Goal: Information Seeking & Learning: Check status

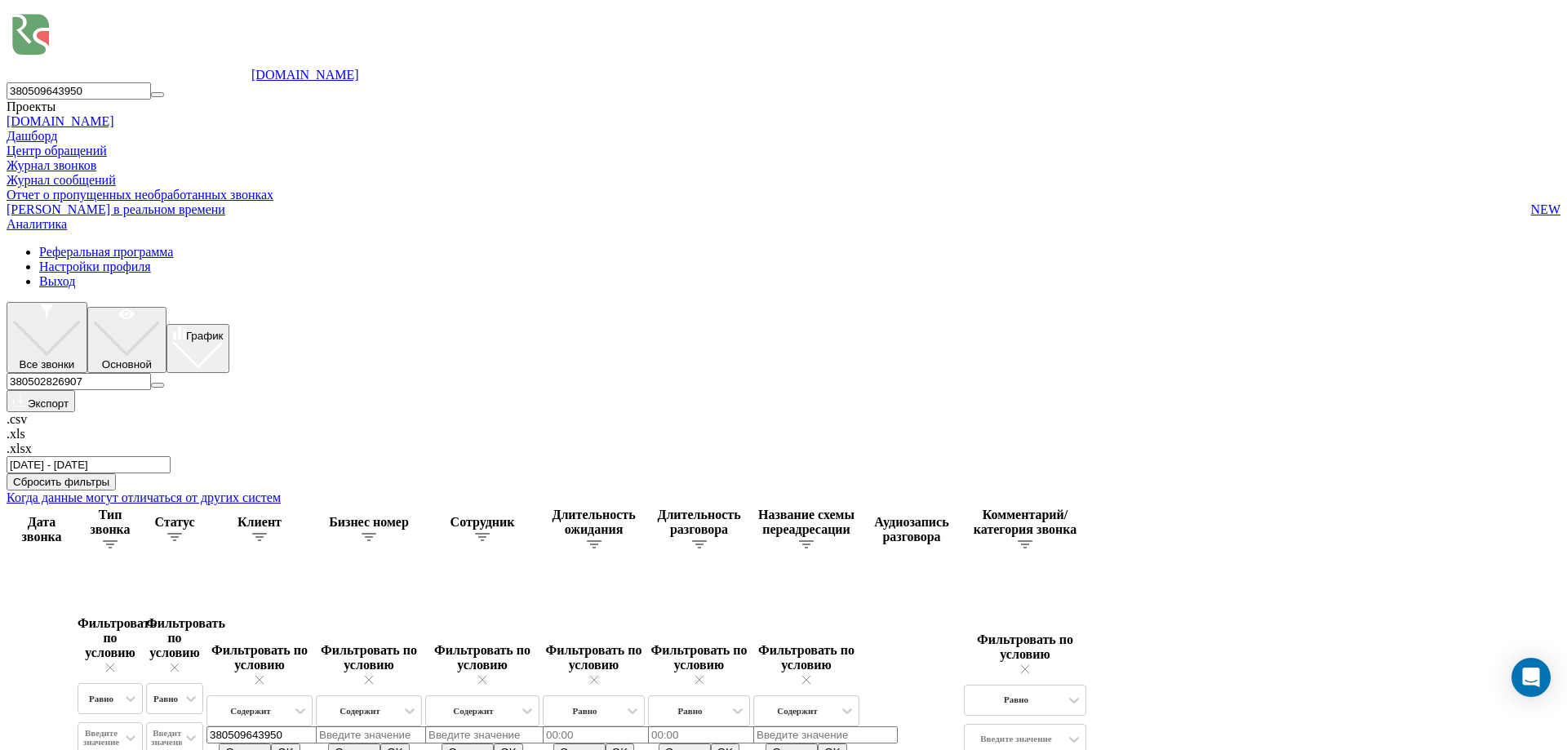
type input "380502826907"
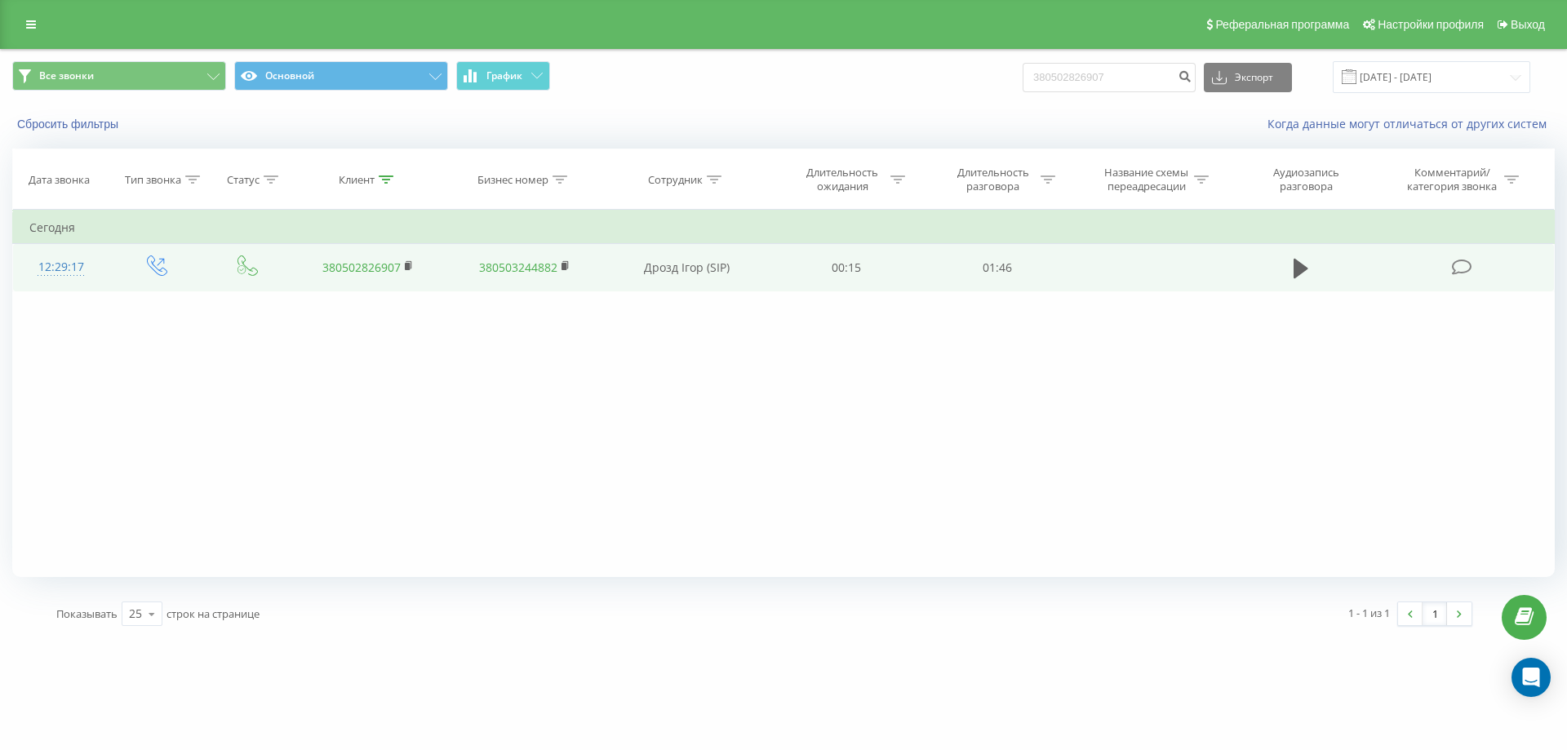
click at [1287, 271] on td at bounding box center [1301, 267] width 144 height 47
click at [1305, 266] on icon at bounding box center [1300, 269] width 15 height 20
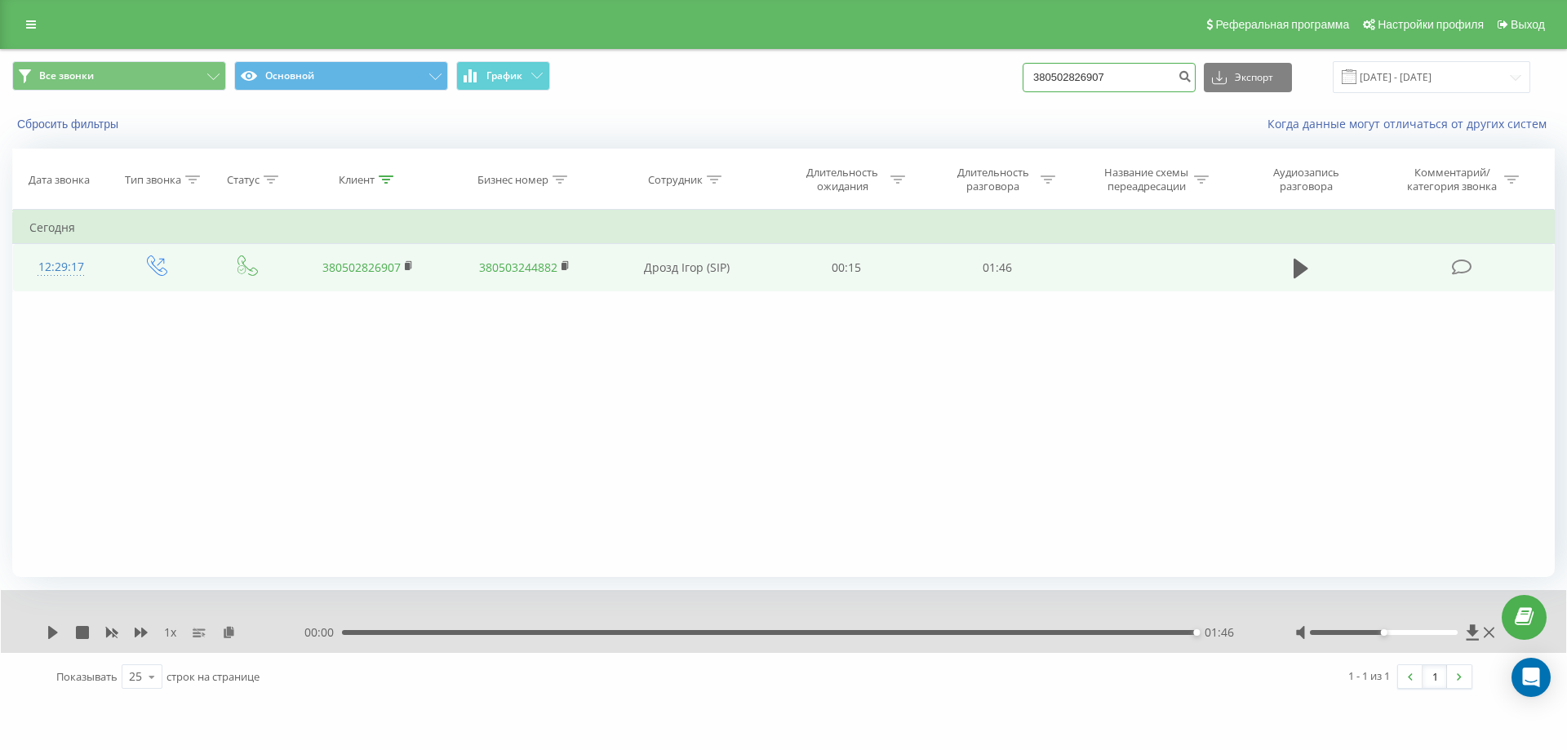
click at [1069, 90] on input "380502826907" at bounding box center [1108, 77] width 173 height 29
paste input "679743512"
type input "380679743512"
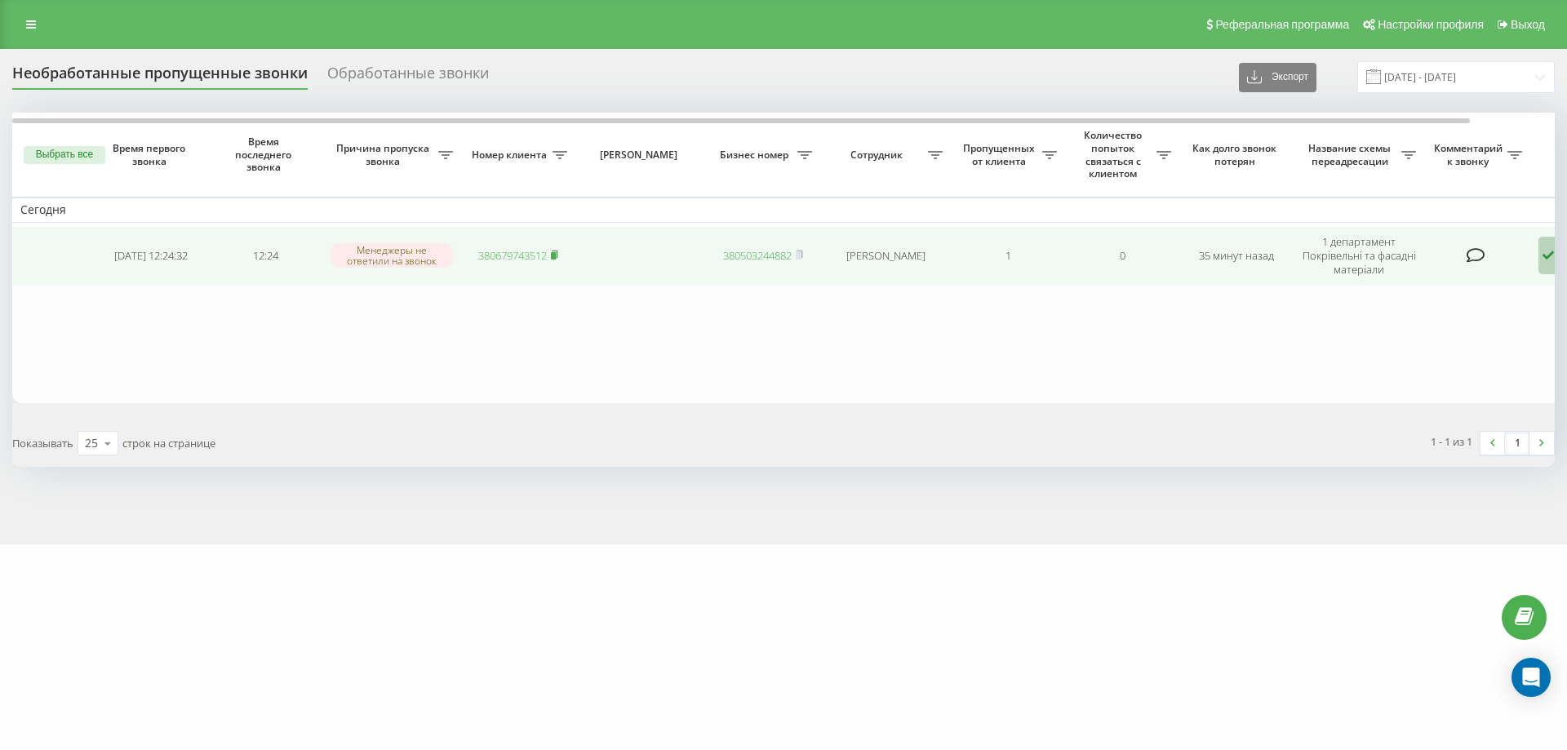
click at [556, 252] on rect at bounding box center [553, 255] width 5 height 7
click at [1544, 269] on icon at bounding box center [1548, 256] width 20 height 38
click at [1510, 288] on div "Не удалось связаться" at bounding box center [1474, 289] width 312 height 29
